Goal: Transaction & Acquisition: Purchase product/service

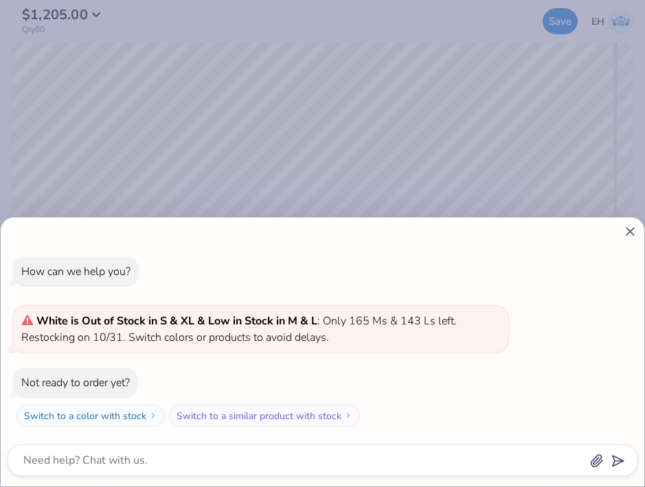
click at [632, 223] on div "How can we help you? White is Out of Stock in S & XL & Low in Stock in M & L : …" at bounding box center [322, 352] width 643 height 269
click at [632, 227] on icon at bounding box center [630, 231] width 14 height 14
type textarea "x"
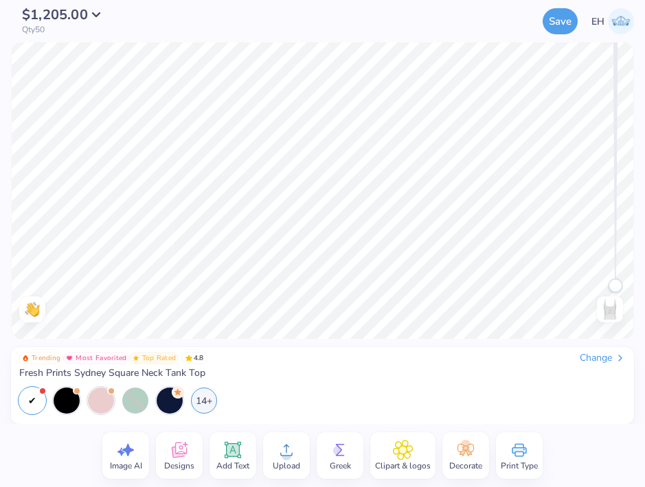
click at [602, 354] on div "Change" at bounding box center [602, 358] width 46 height 12
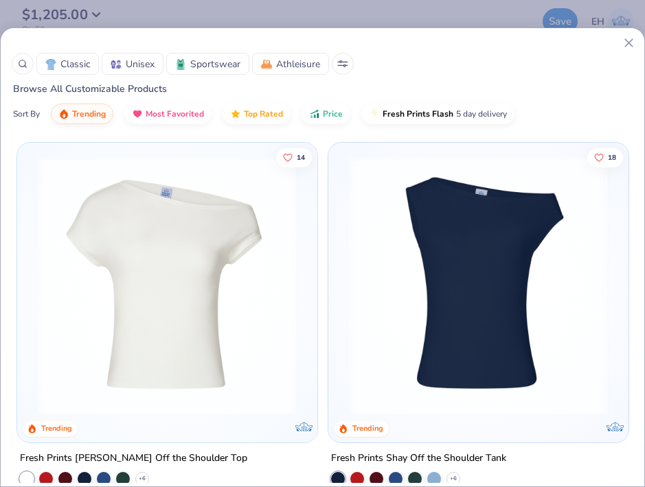
click at [22, 70] on div at bounding box center [23, 64] width 22 height 22
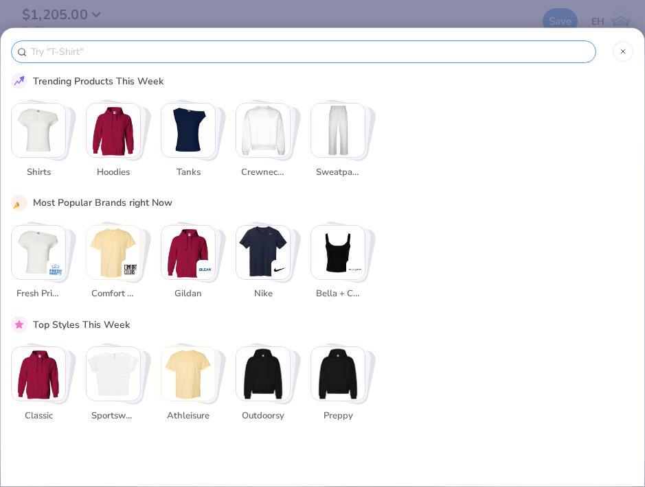
type input "1"
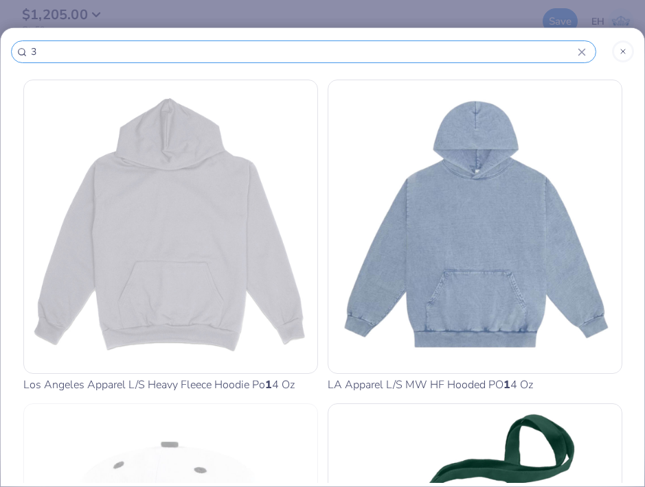
type input "30"
type input "300"
type input "3001"
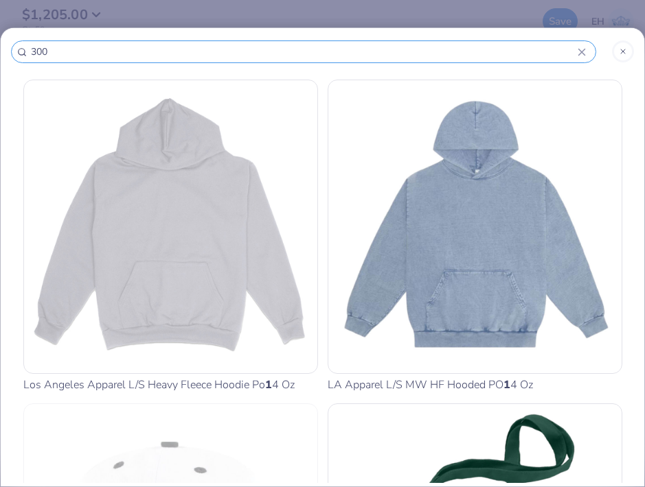
type input "3001"
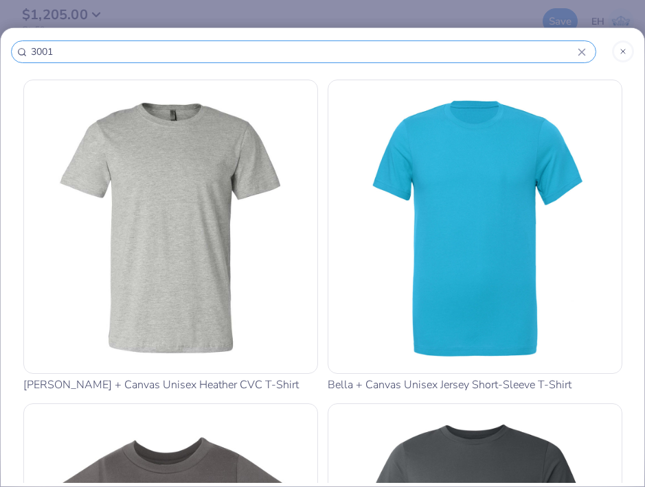
type input "3001c"
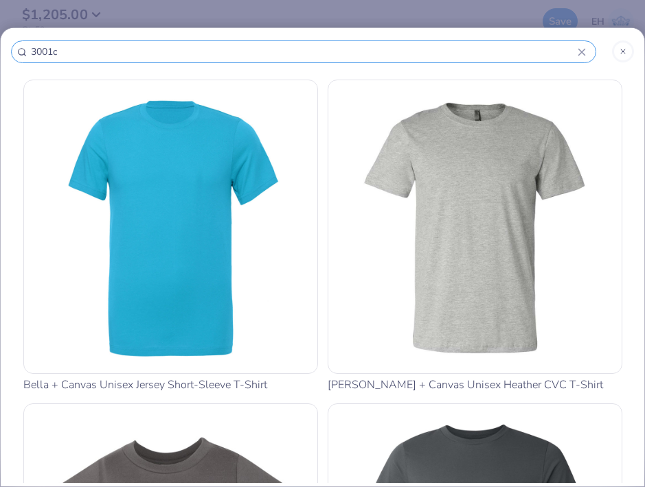
type input "3001"
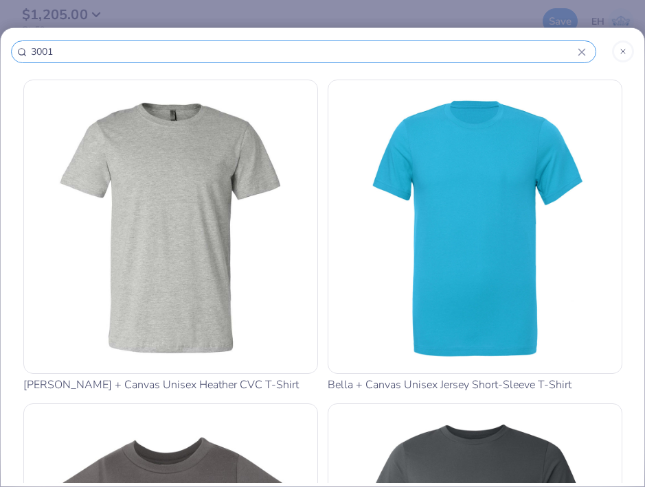
type input "3001C"
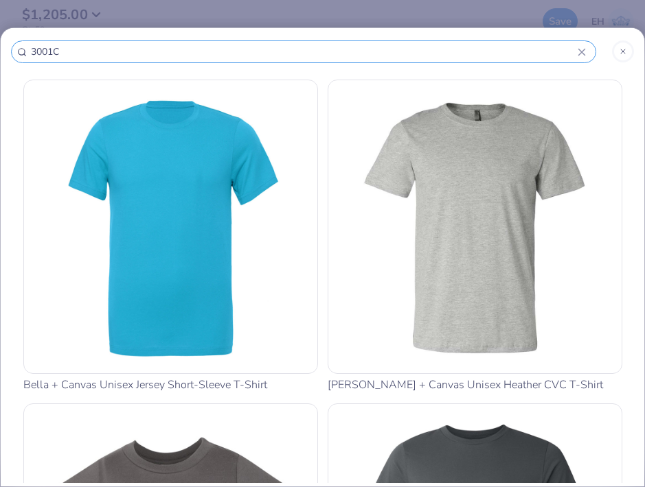
type input "3001C"
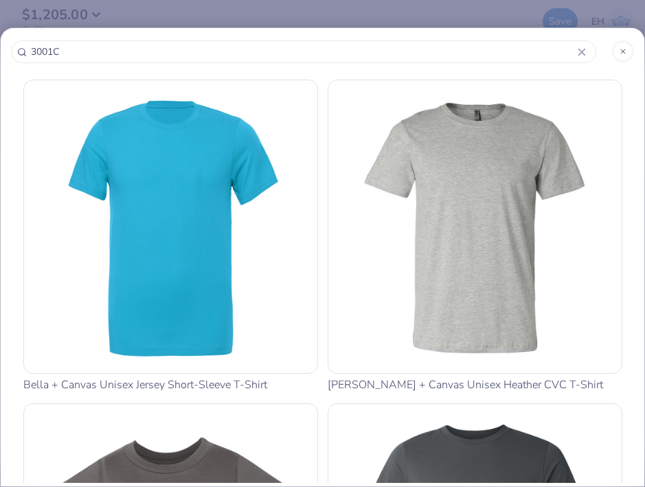
click at [198, 340] on img at bounding box center [171, 227] width 282 height 282
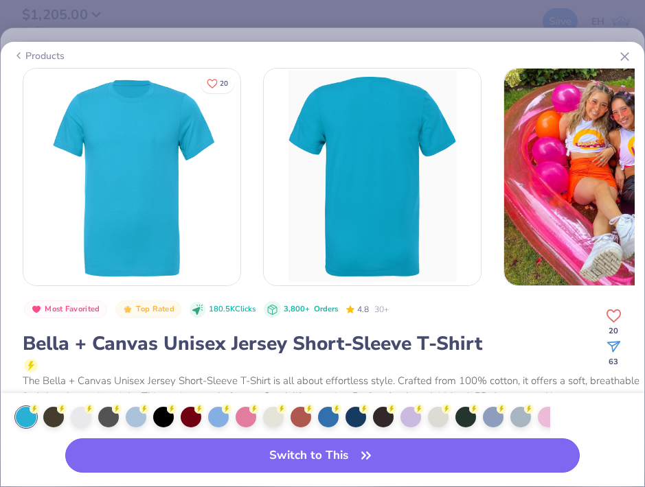
click at [298, 455] on button "Switch to This" at bounding box center [322, 456] width 515 height 34
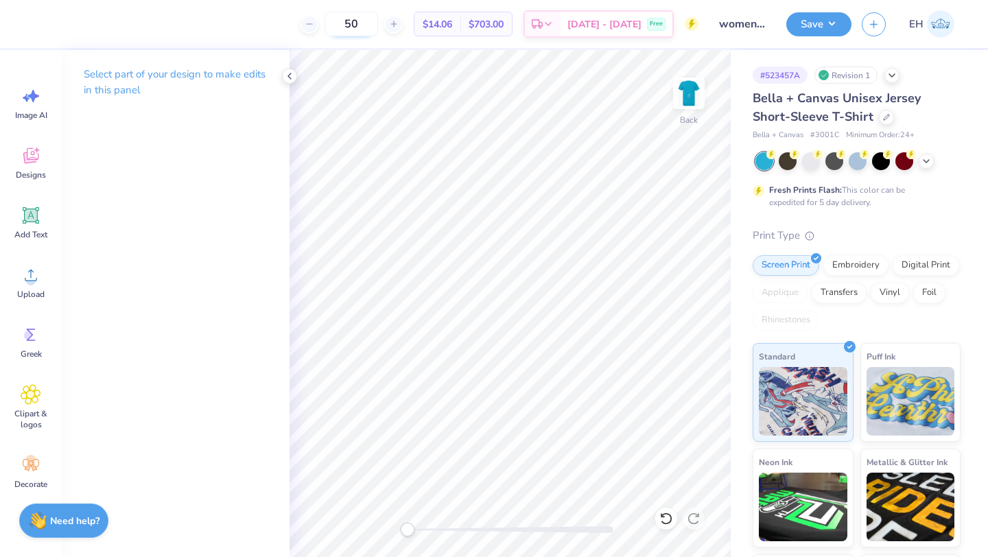
click at [378, 25] on input "50" at bounding box center [352, 24] width 54 height 25
type input "5"
type input "100"
click at [33, 173] on span "Designs" at bounding box center [31, 175] width 30 height 11
